Goal: Complete application form

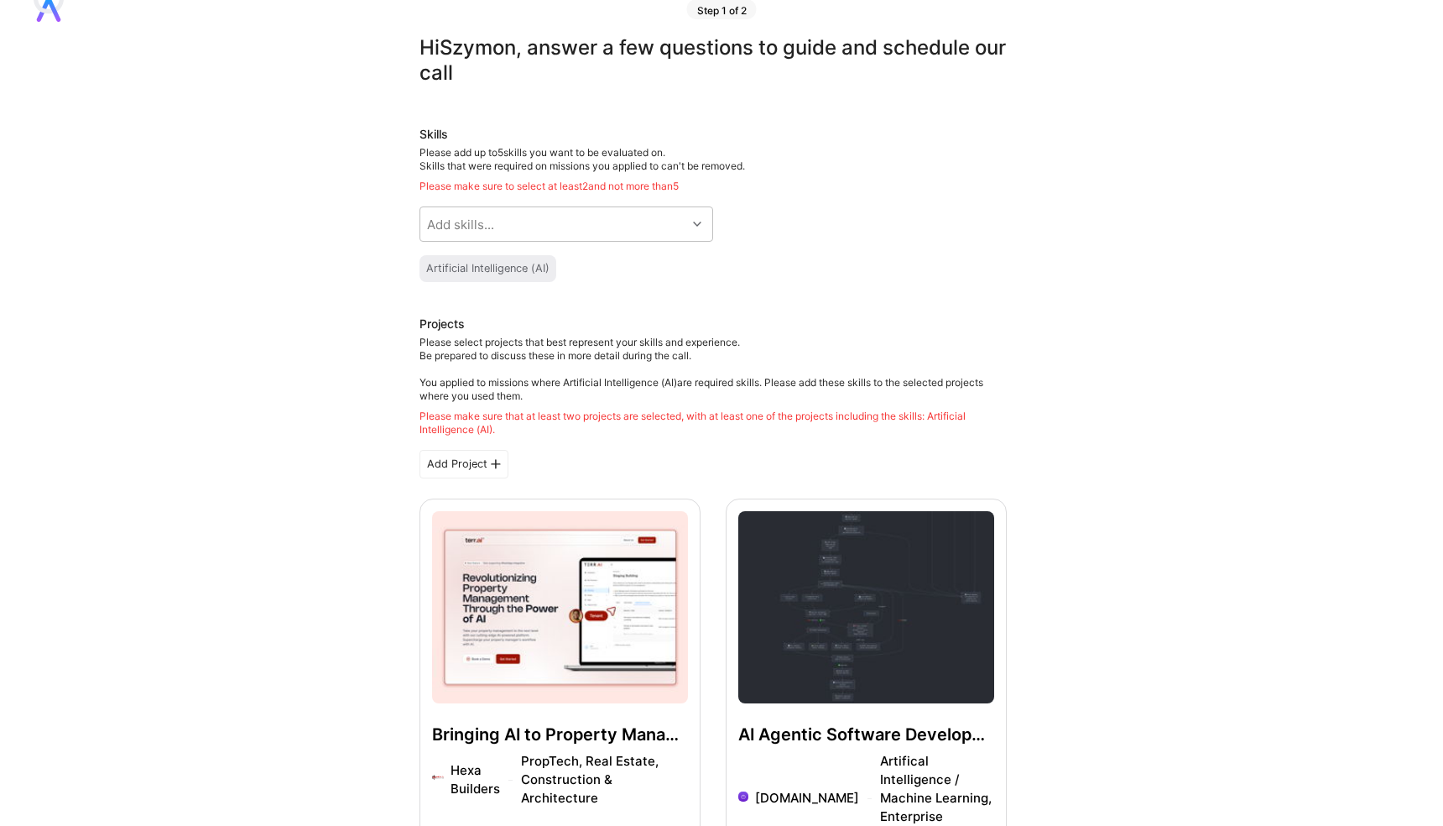
scroll to position [43, 0]
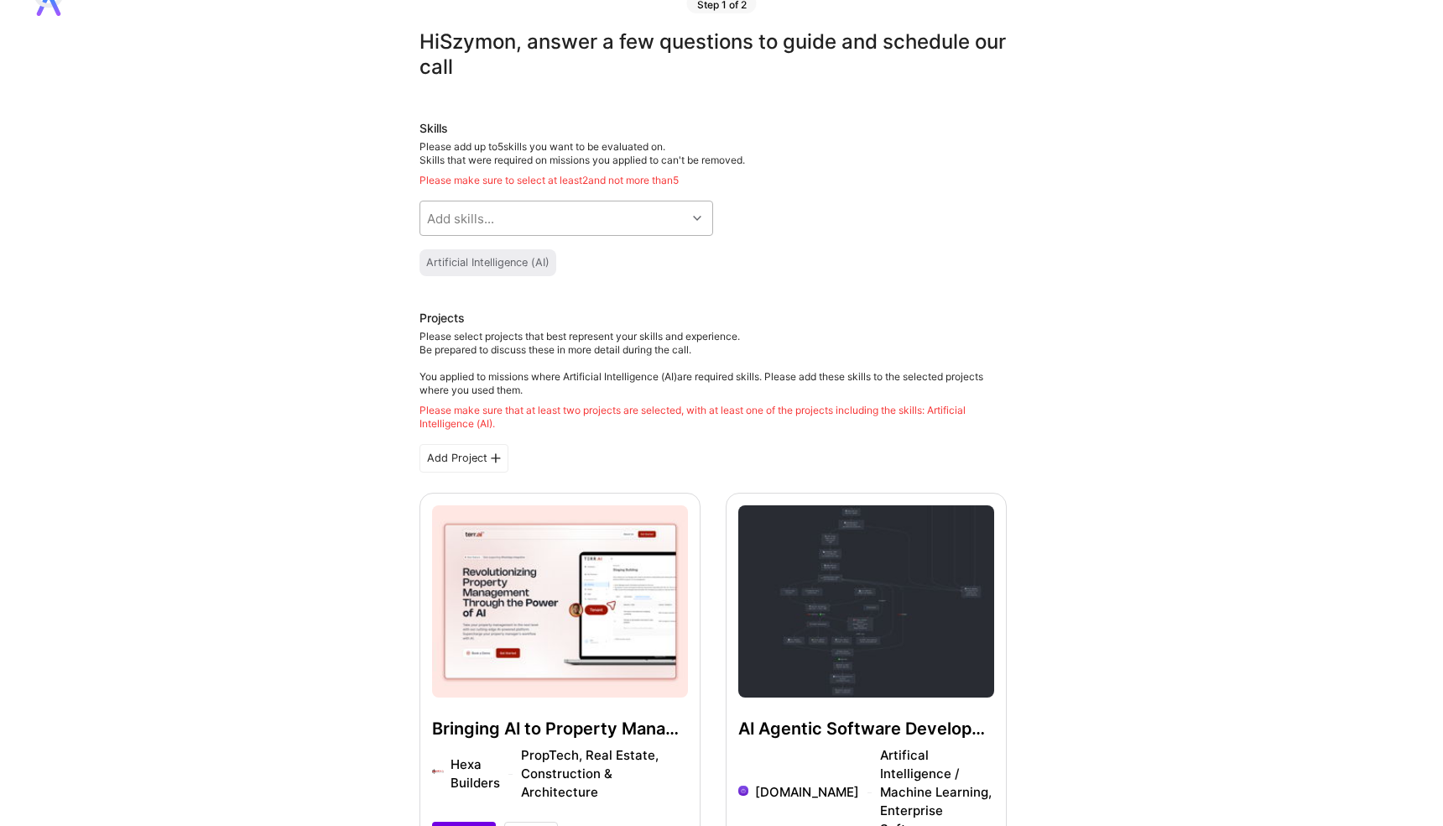
click at [565, 221] on div "Add skills..." at bounding box center [553, 218] width 266 height 34
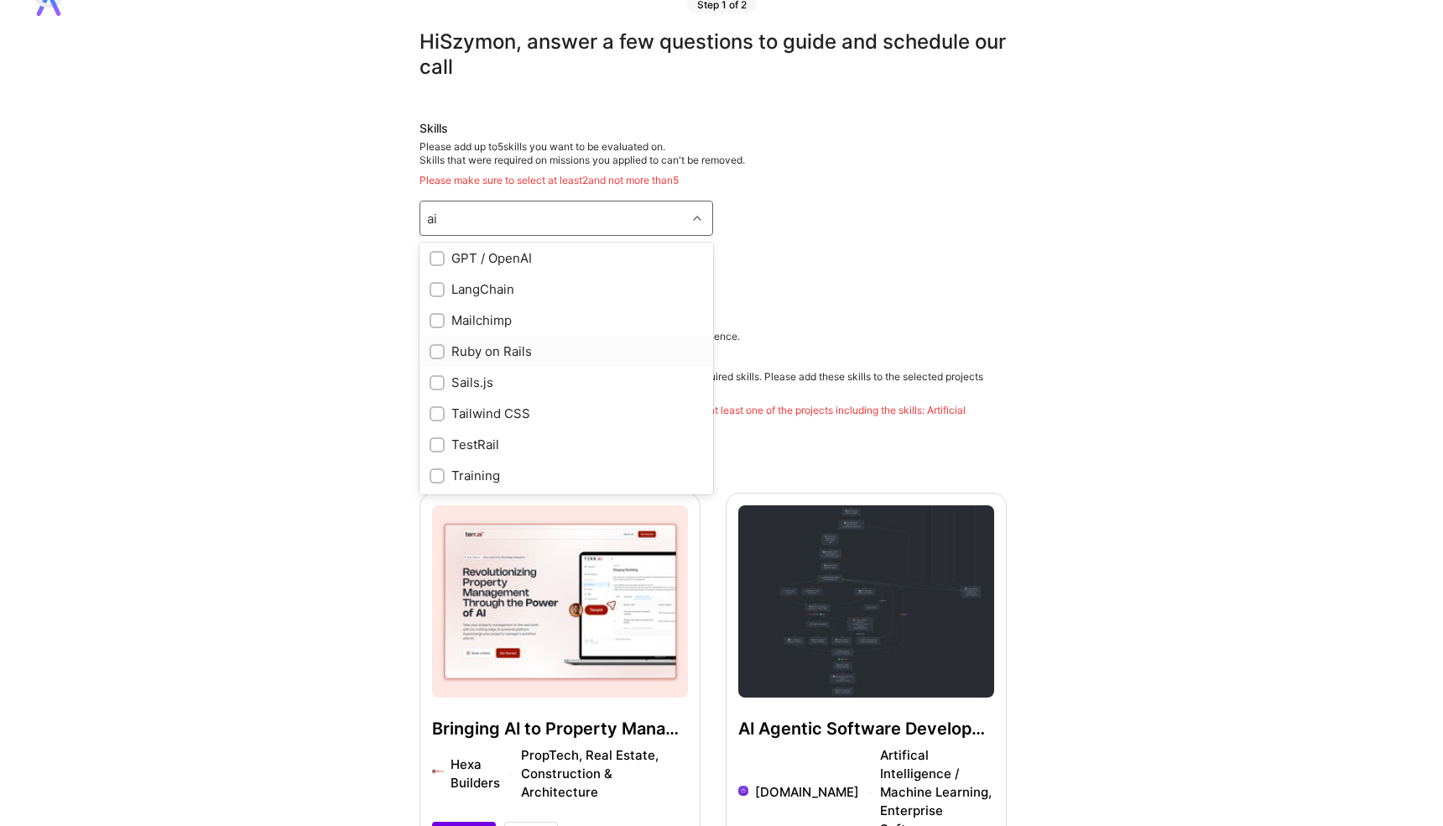
scroll to position [0, 0]
type input "a"
checkbox input "true"
type input "angu"
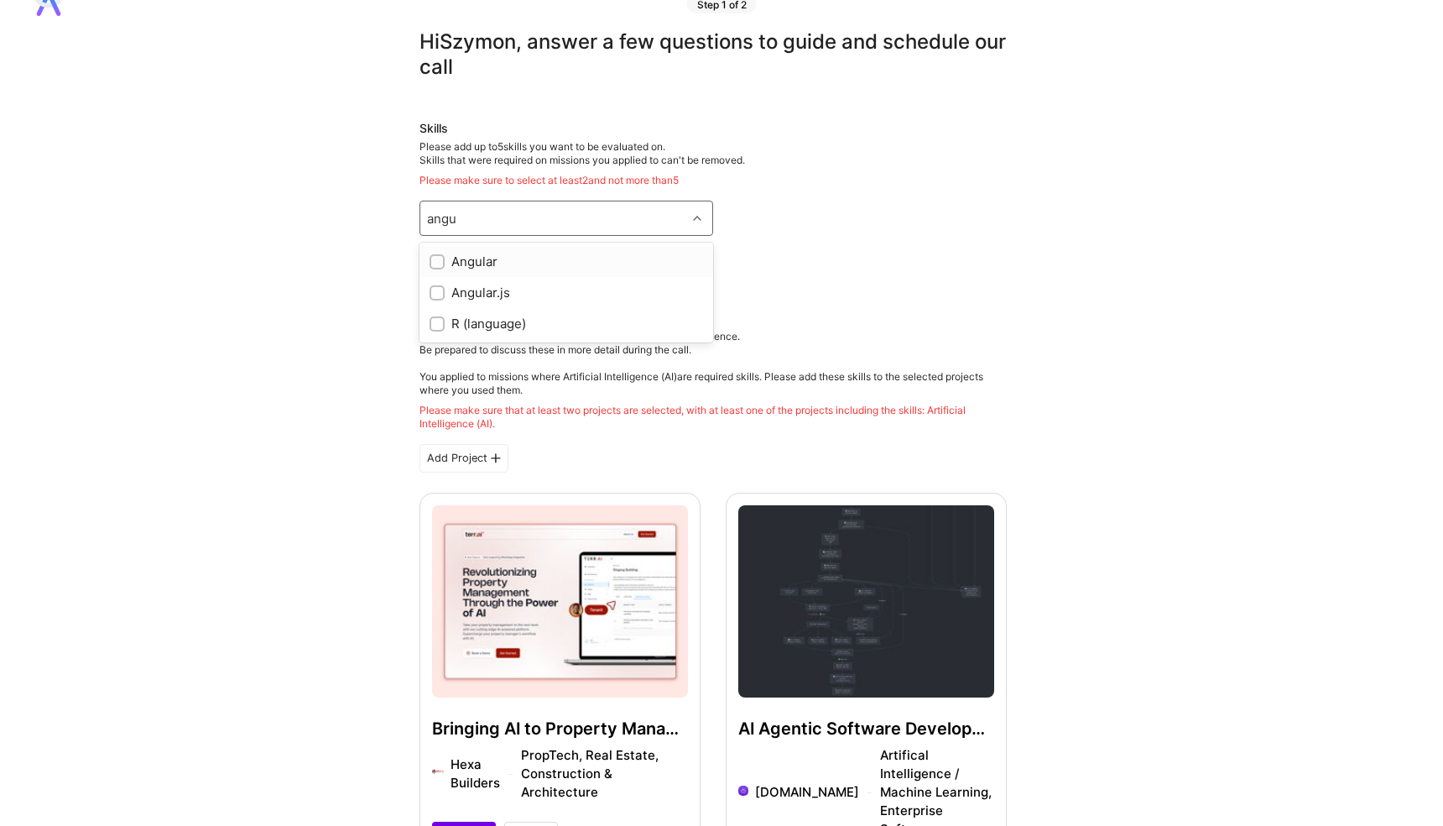
click at [437, 263] on input "checkbox" at bounding box center [439, 263] width 12 height 12
checkbox input "true"
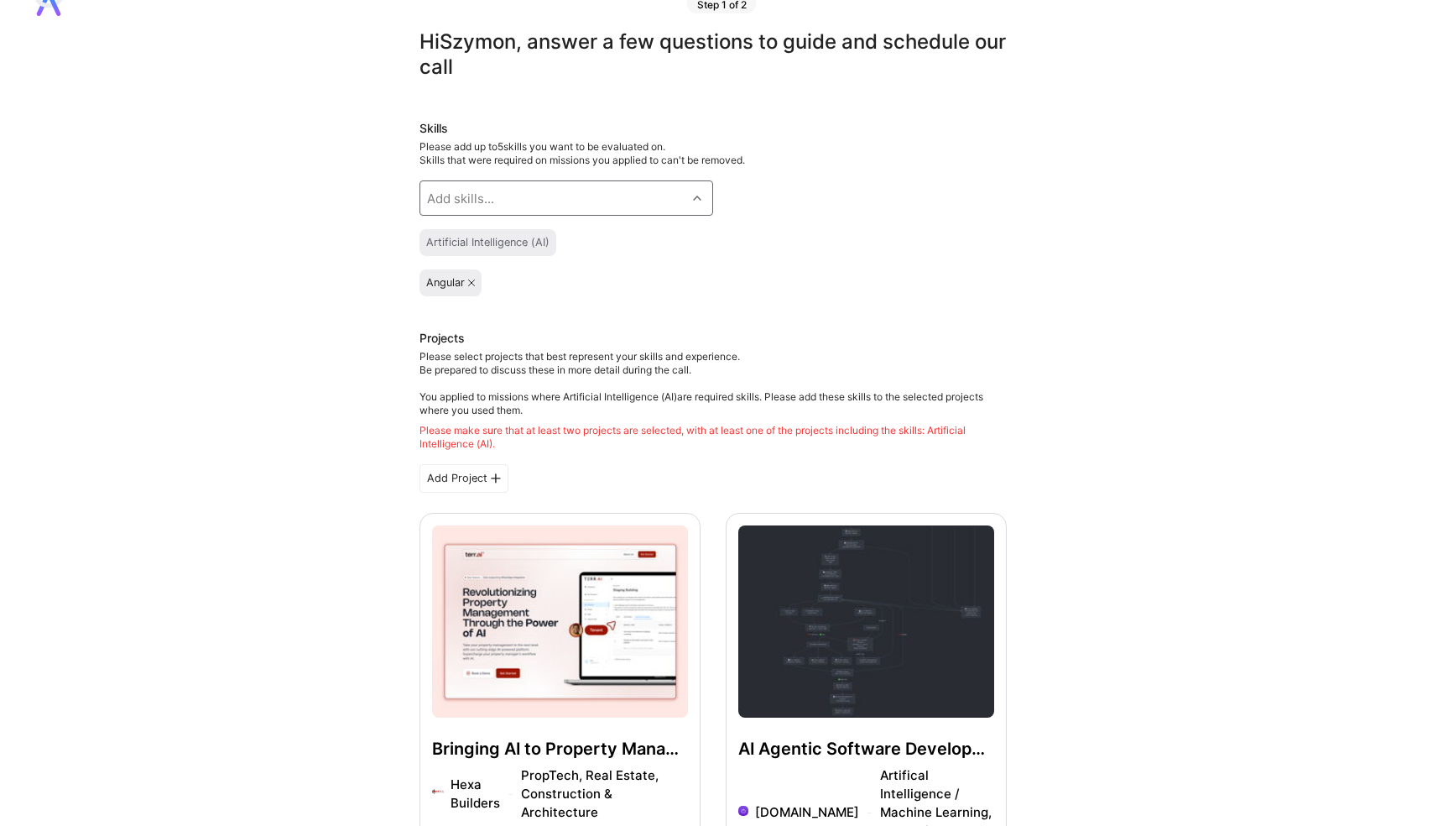
click at [516, 192] on div "Add skills..." at bounding box center [553, 198] width 266 height 34
type input "nest"
click at [435, 242] on input "checkbox" at bounding box center [439, 243] width 12 height 12
checkbox input "true"
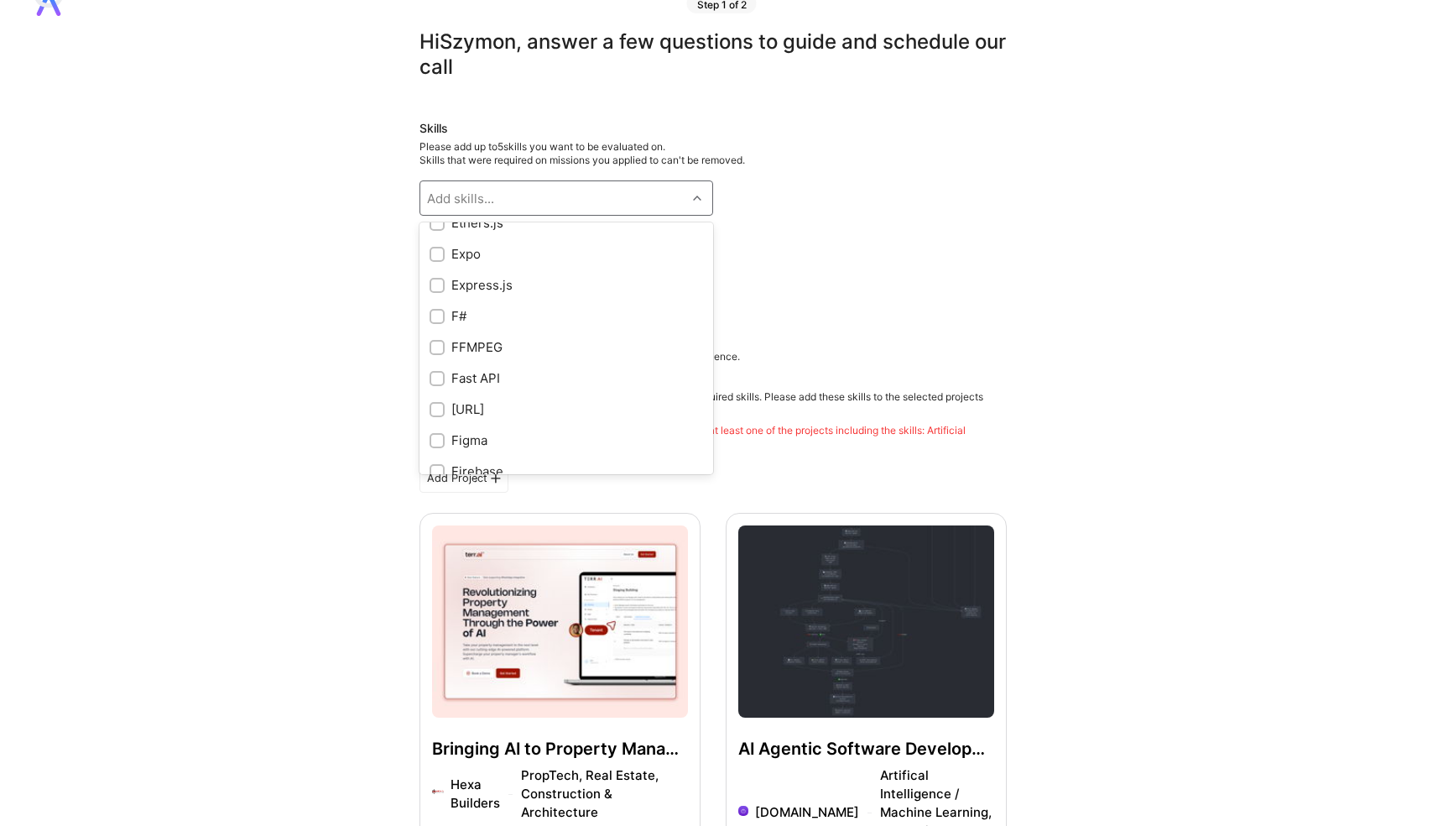
scroll to position [3533, 0]
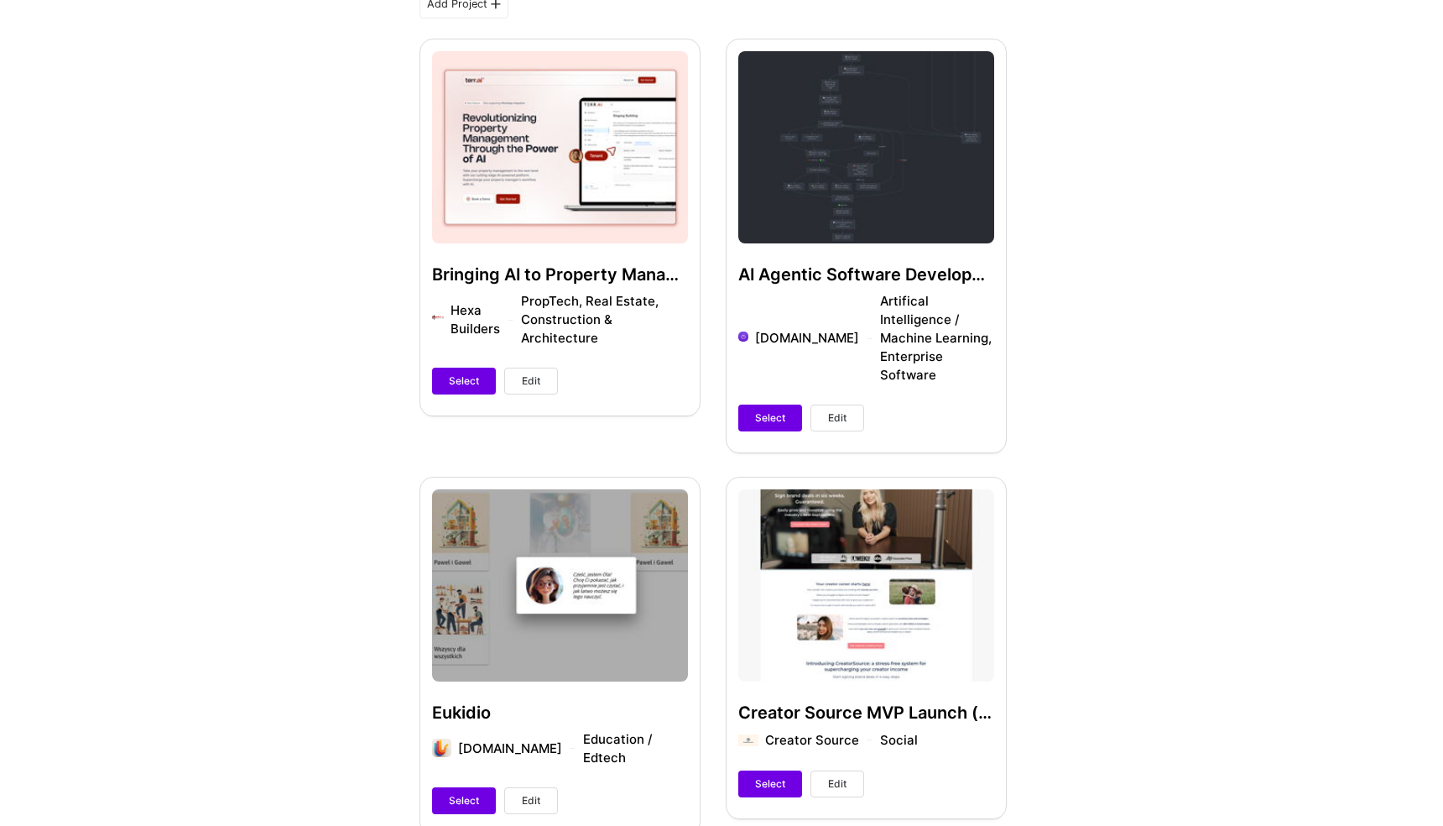
scroll to position [525, 0]
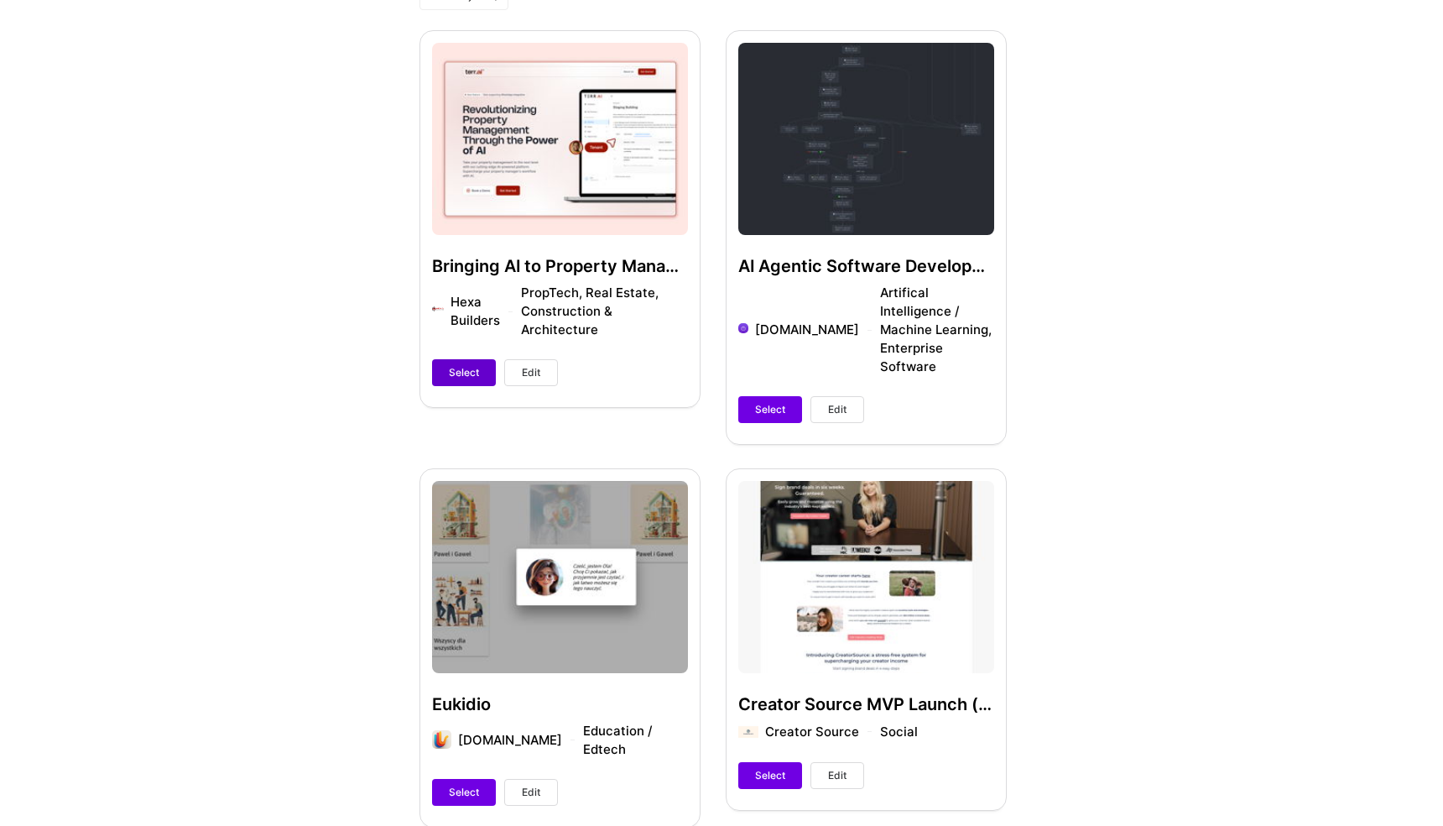
click at [462, 365] on span "Select" at bounding box center [464, 372] width 30 height 15
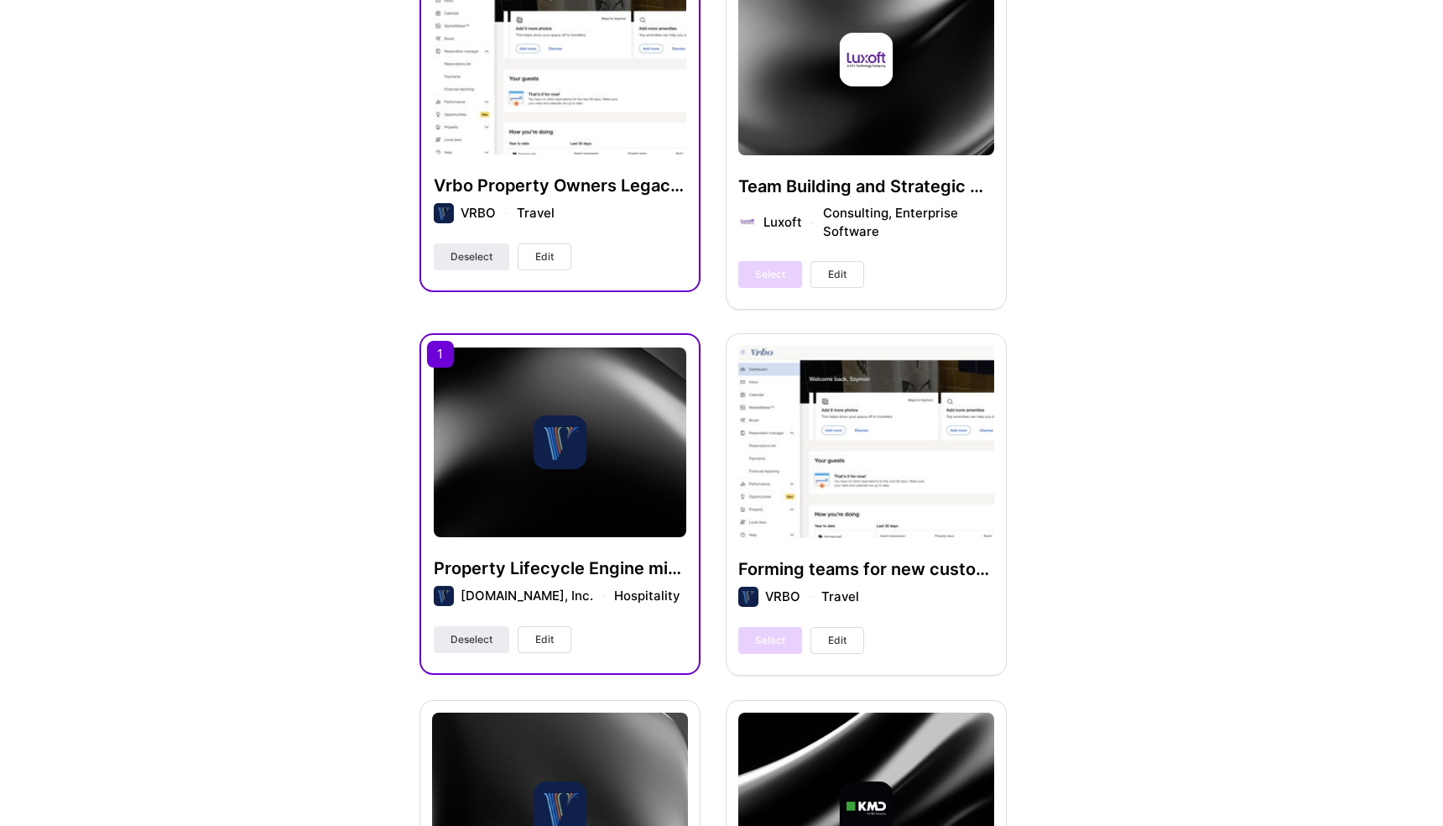
scroll to position [3064, 0]
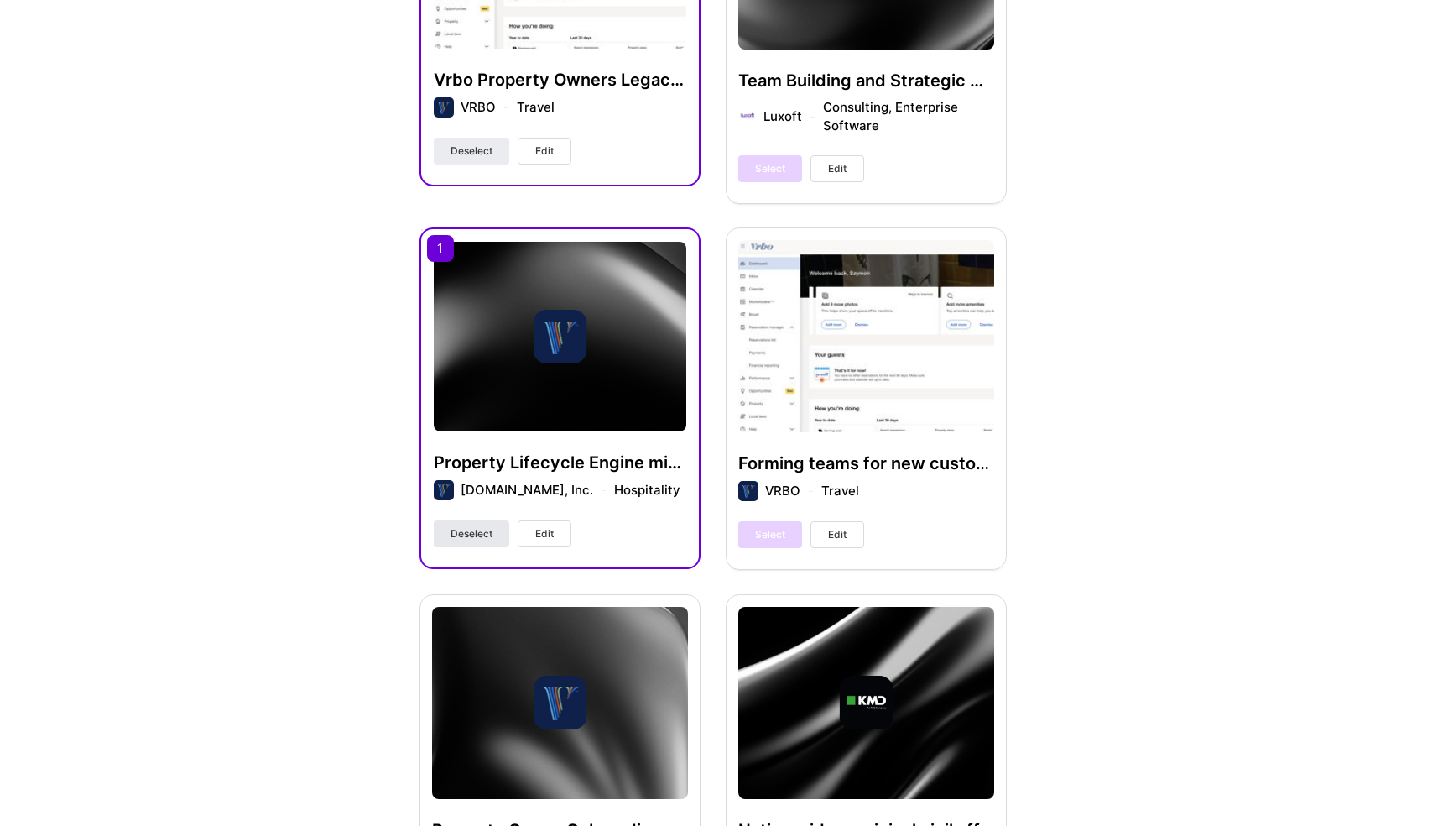
click at [473, 526] on span "Deselect" at bounding box center [472, 533] width 42 height 15
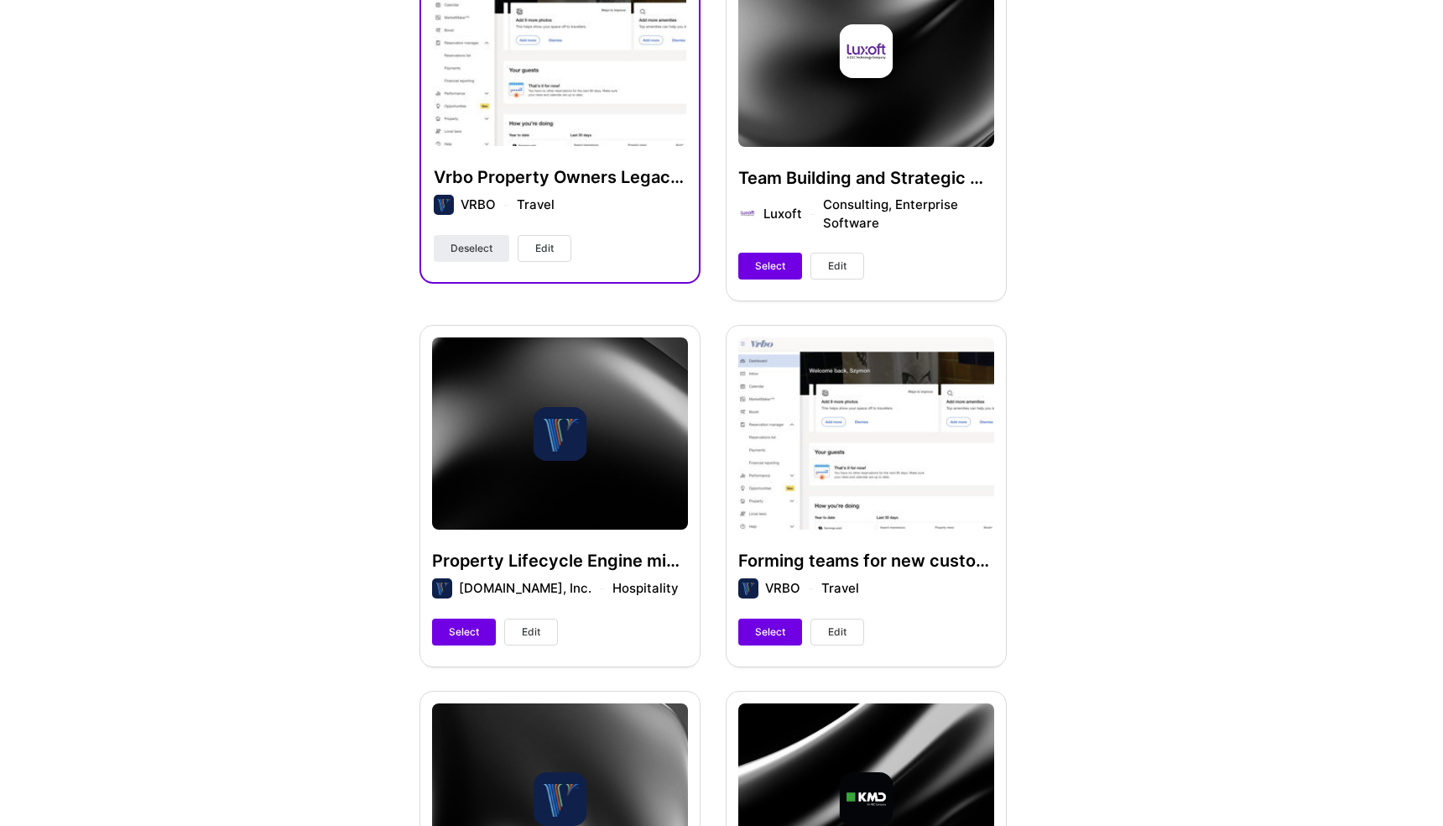
scroll to position [2890, 0]
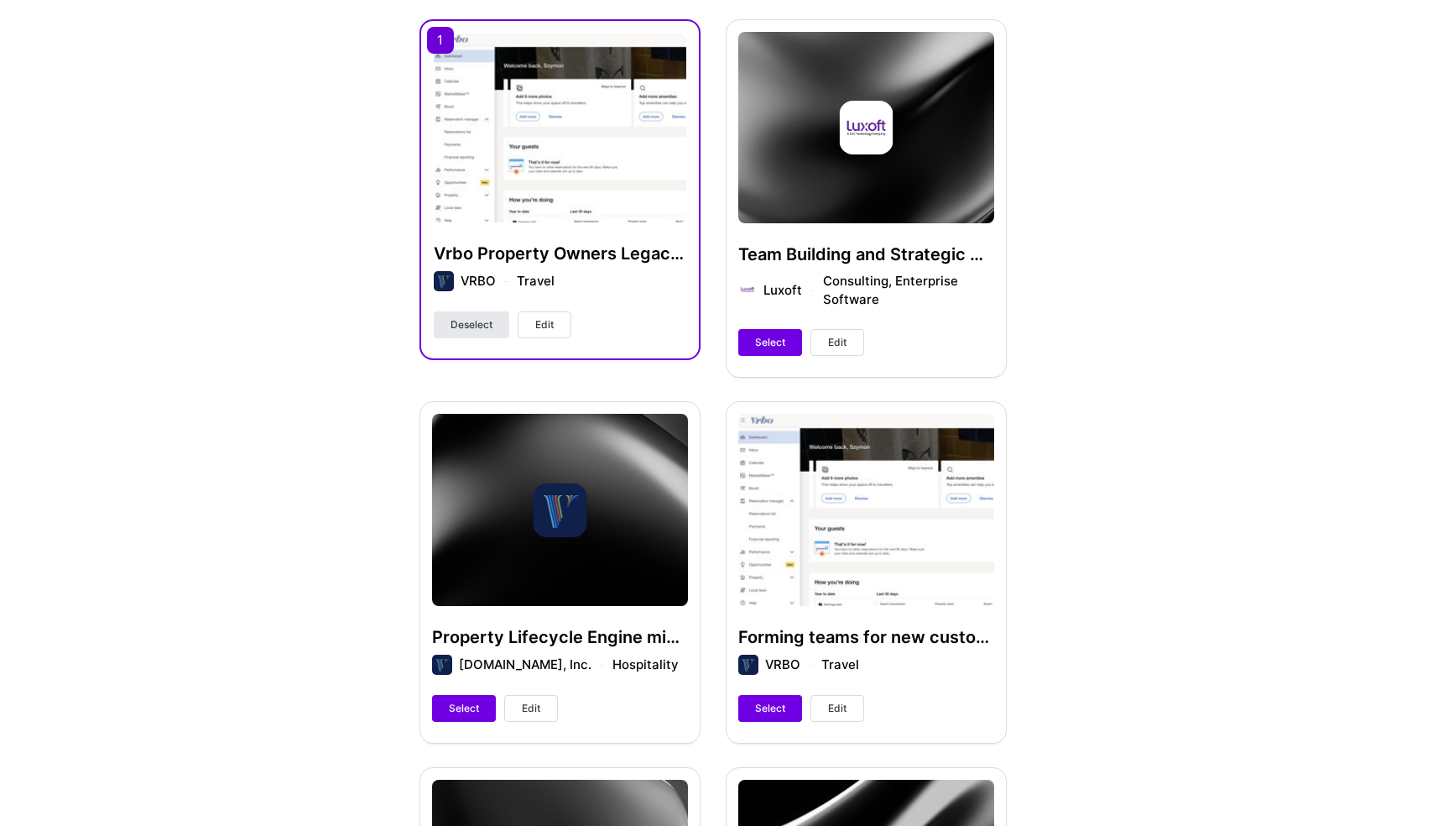
click at [470, 317] on span "Deselect" at bounding box center [472, 324] width 42 height 15
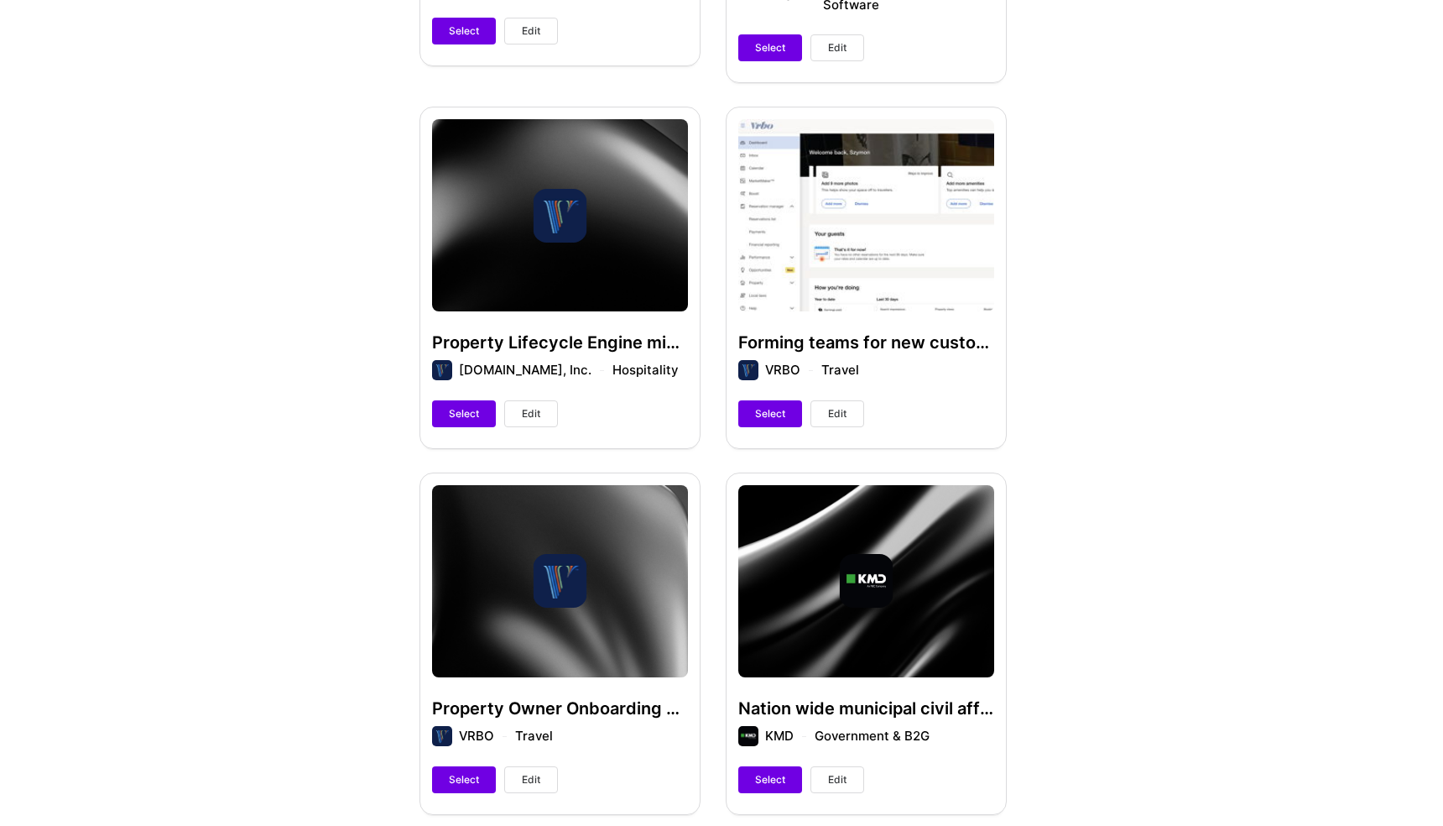
scroll to position [3275, 0]
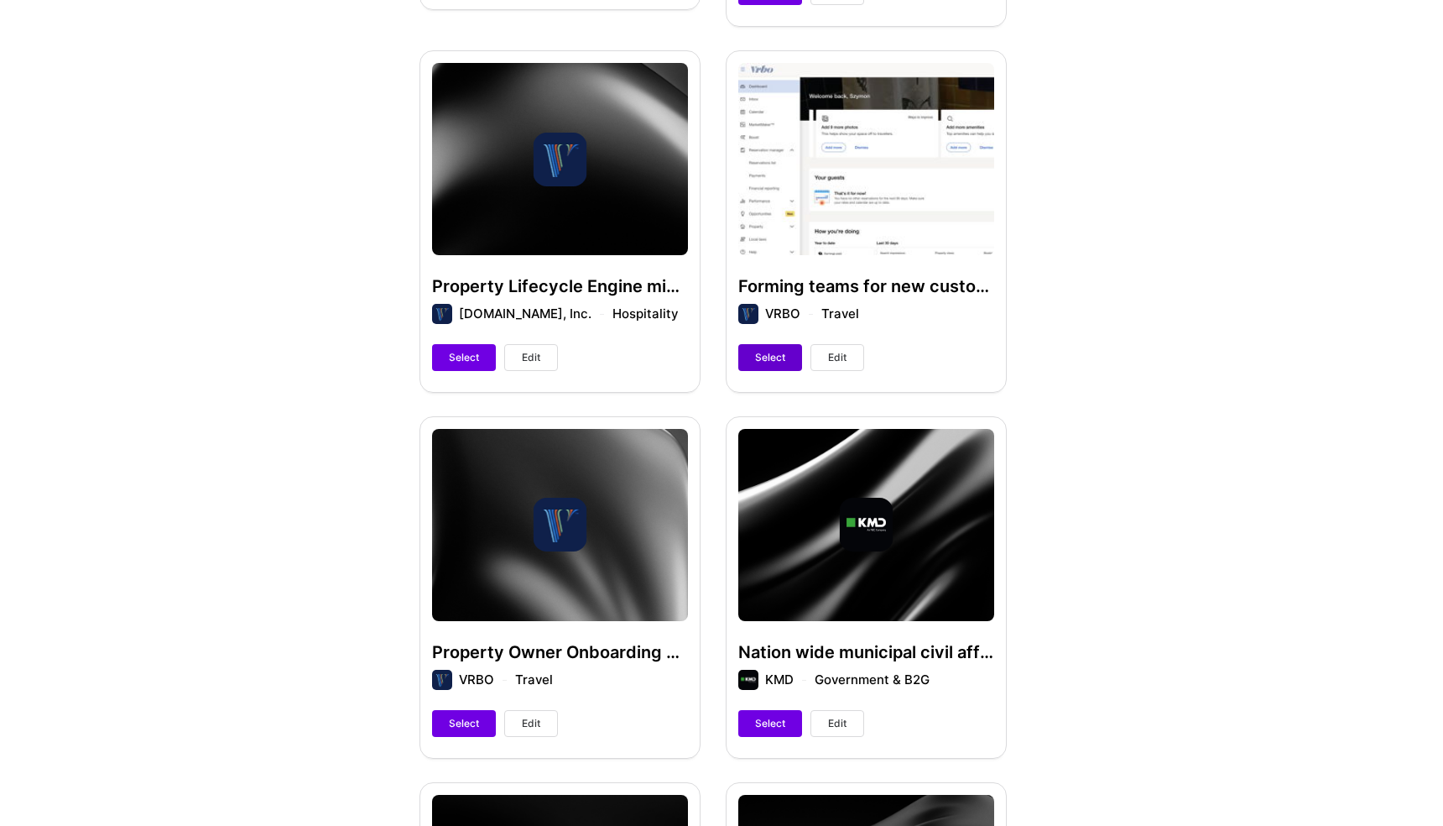
click at [781, 350] on span "Select" at bounding box center [770, 357] width 30 height 15
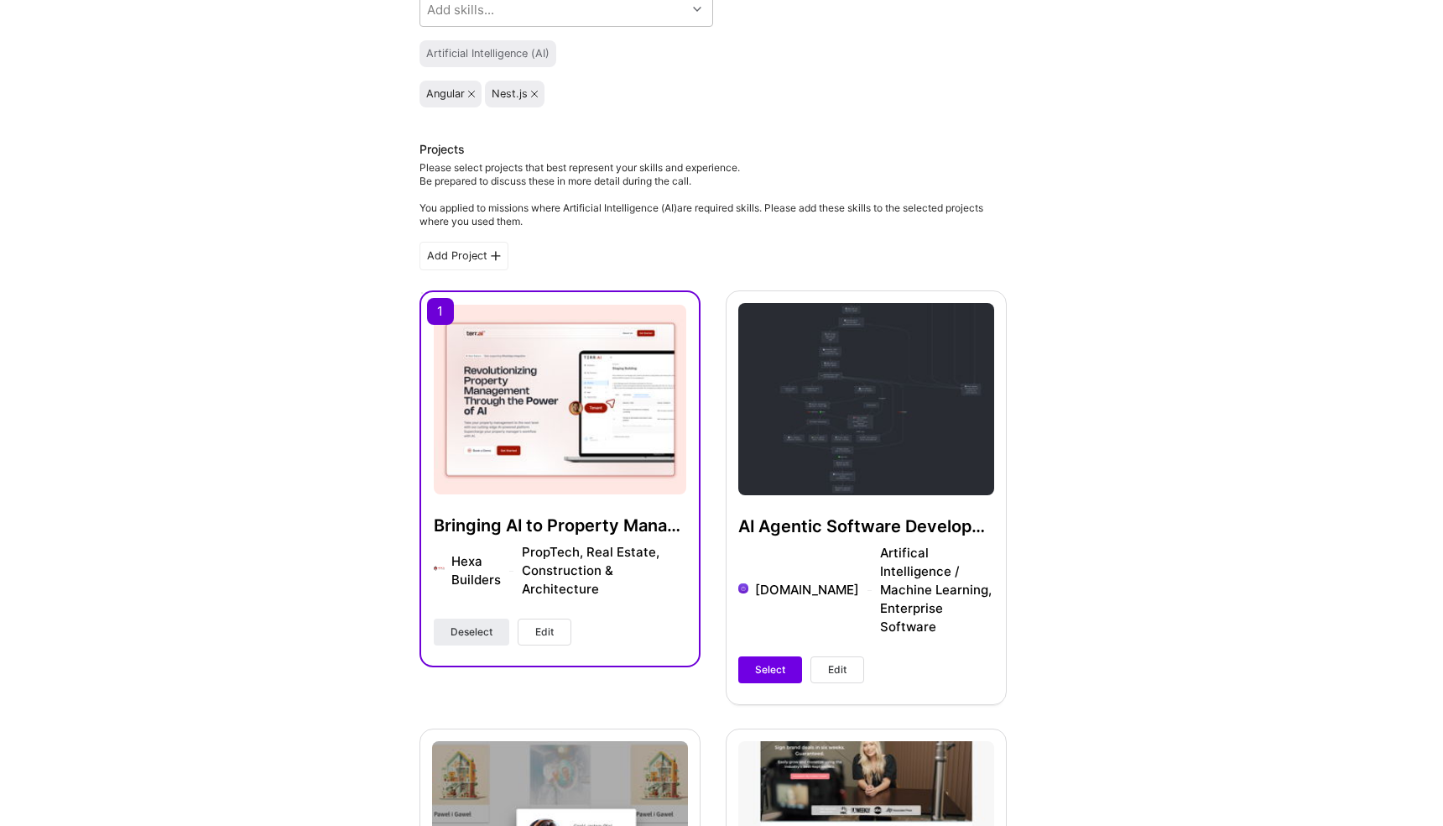
scroll to position [0, 0]
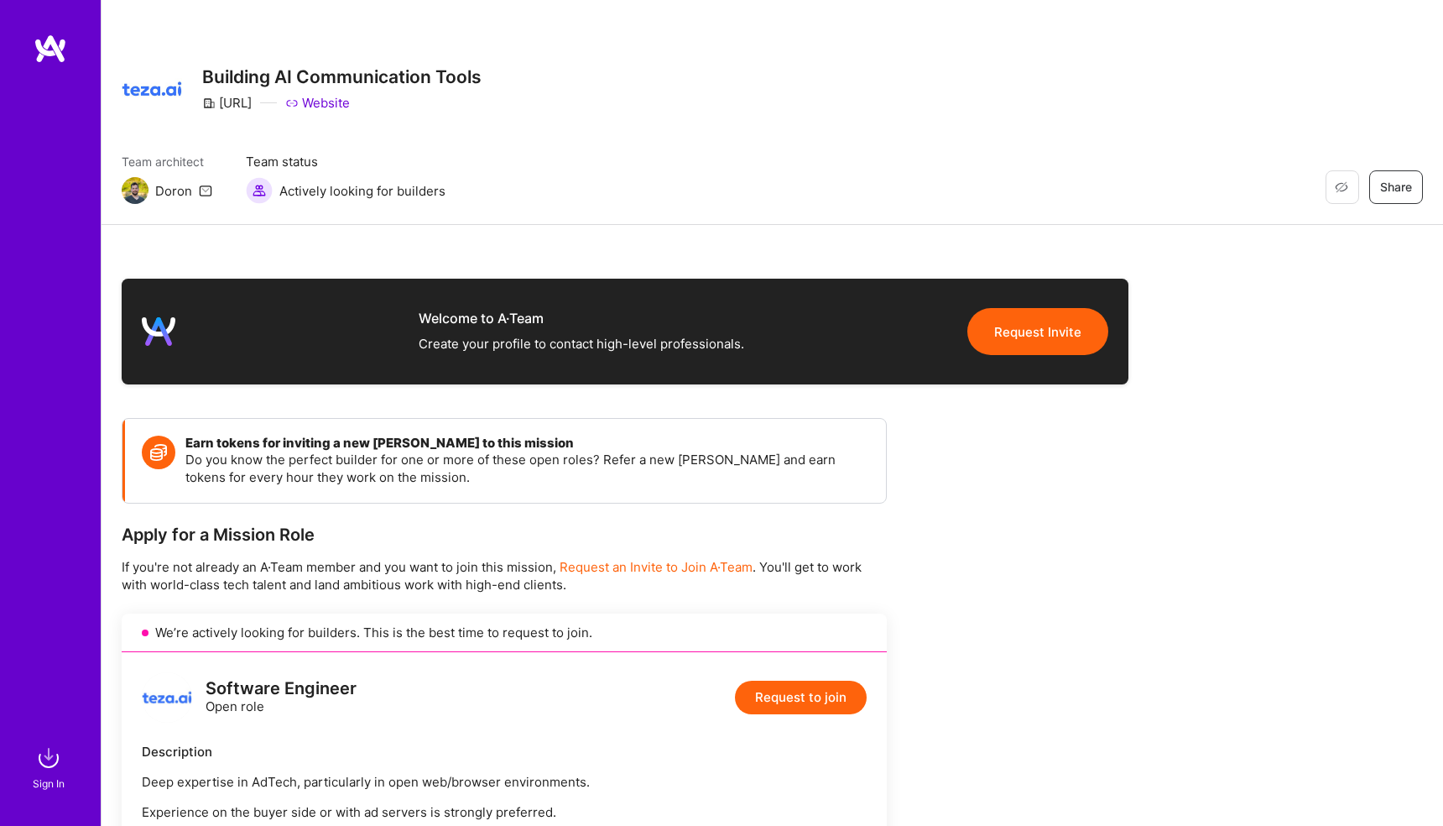
click at [49, 49] on img at bounding box center [51, 49] width 34 height 30
